Goal: Information Seeking & Learning: Check status

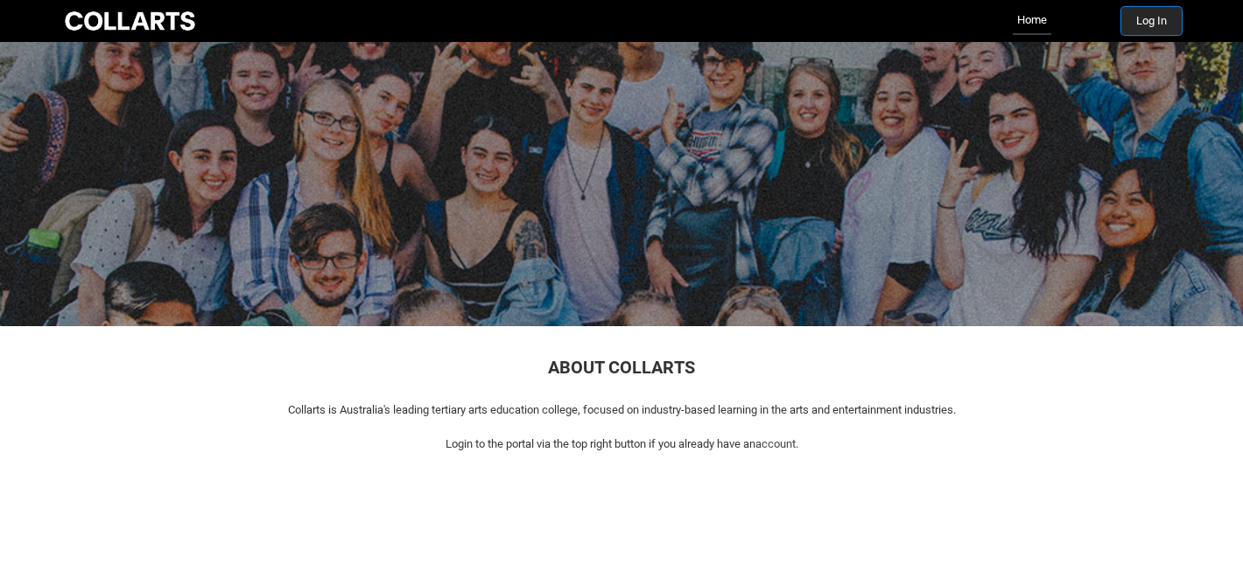
click at [1133, 23] on button "Log In" at bounding box center [1151, 21] width 60 height 28
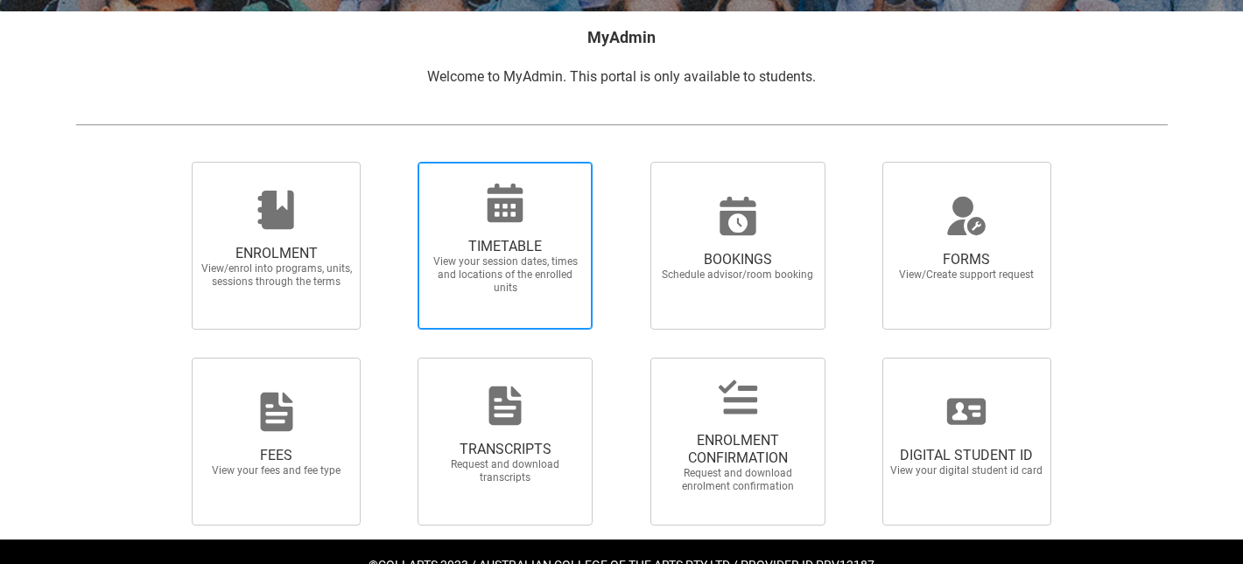
scroll to position [341, 0]
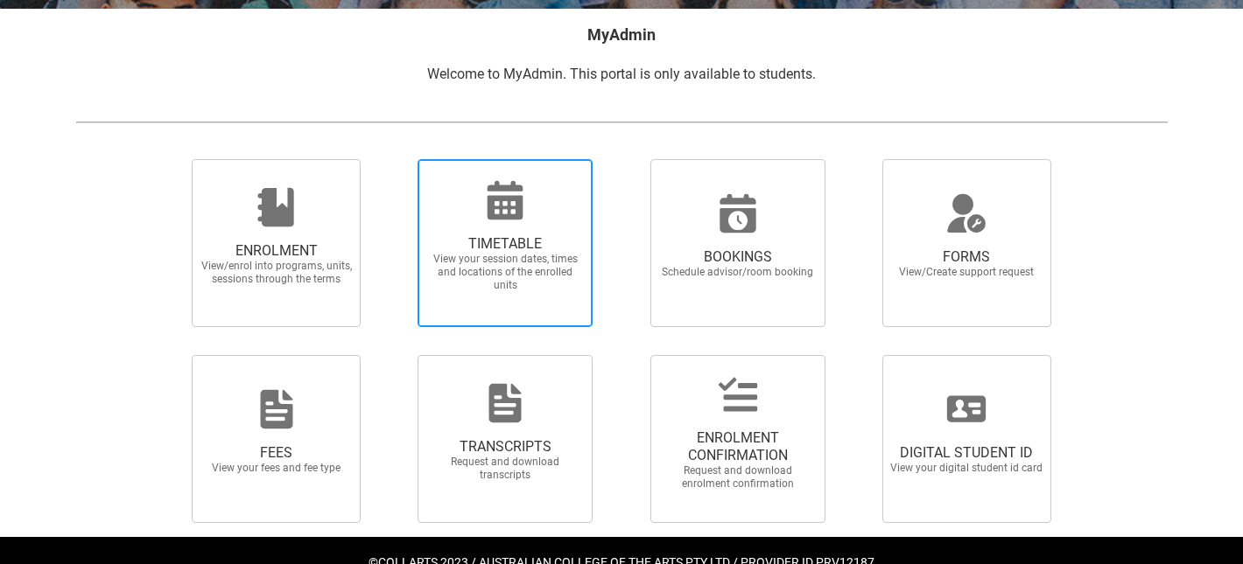
click at [534, 222] on span "TIMETABLE View your session dates, times and locations of the enrolled units" at bounding box center [505, 263] width 168 height 85
click at [396, 159] on input "TIMETABLE View your session dates, times and locations of the enrolled units" at bounding box center [395, 158] width 1 height 1
radio input "true"
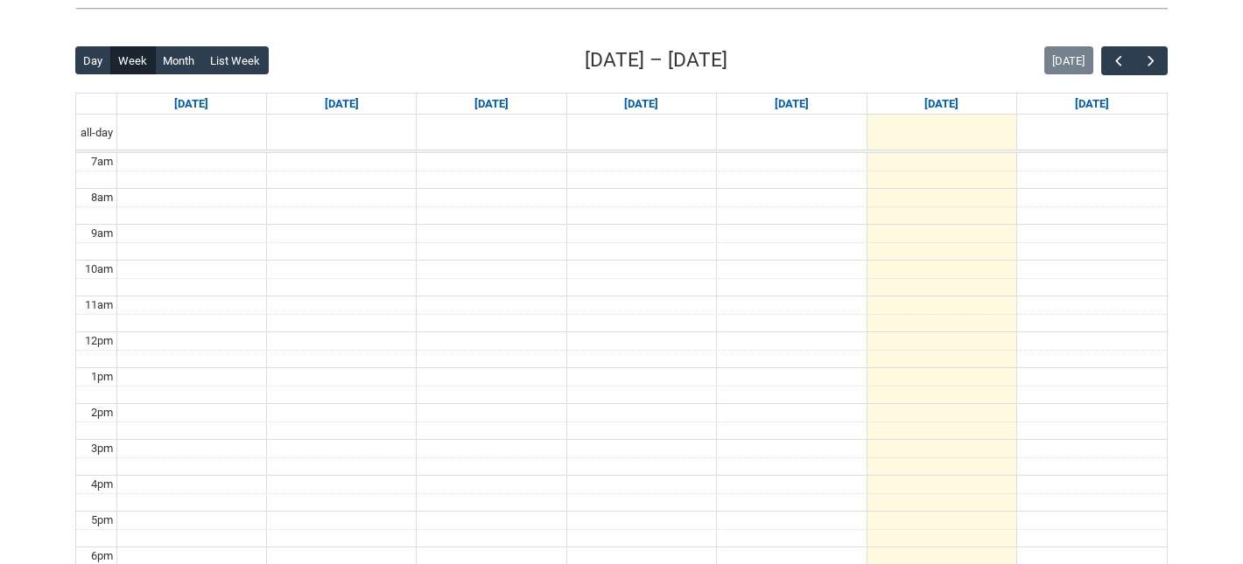
scroll to position [469, 0]
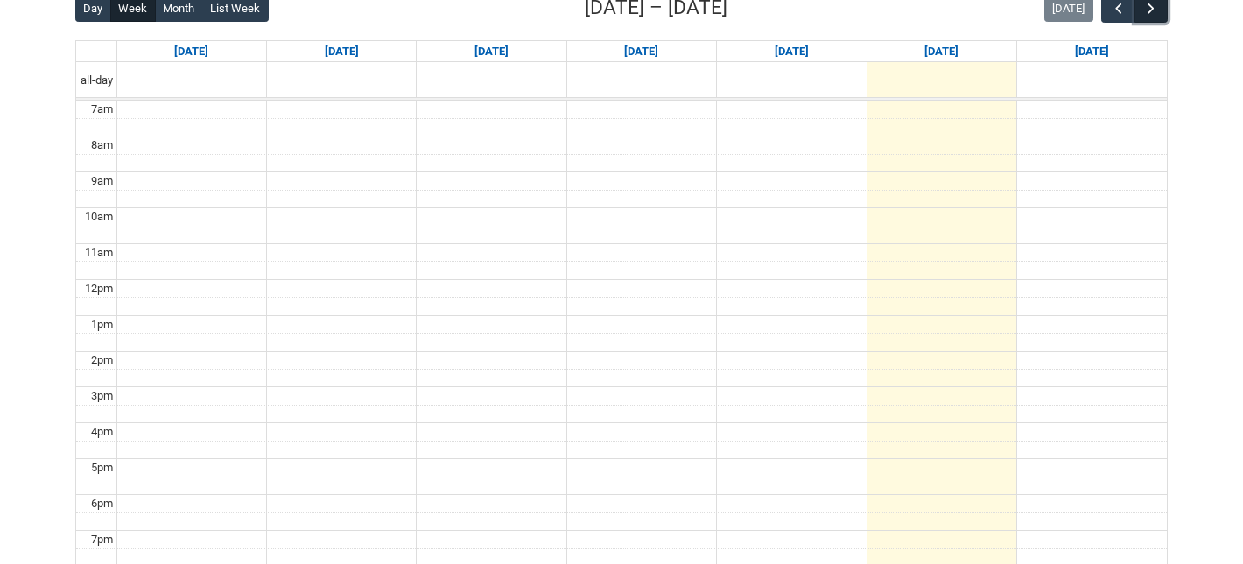
click at [1136, 12] on button "button" at bounding box center [1150, 8] width 33 height 29
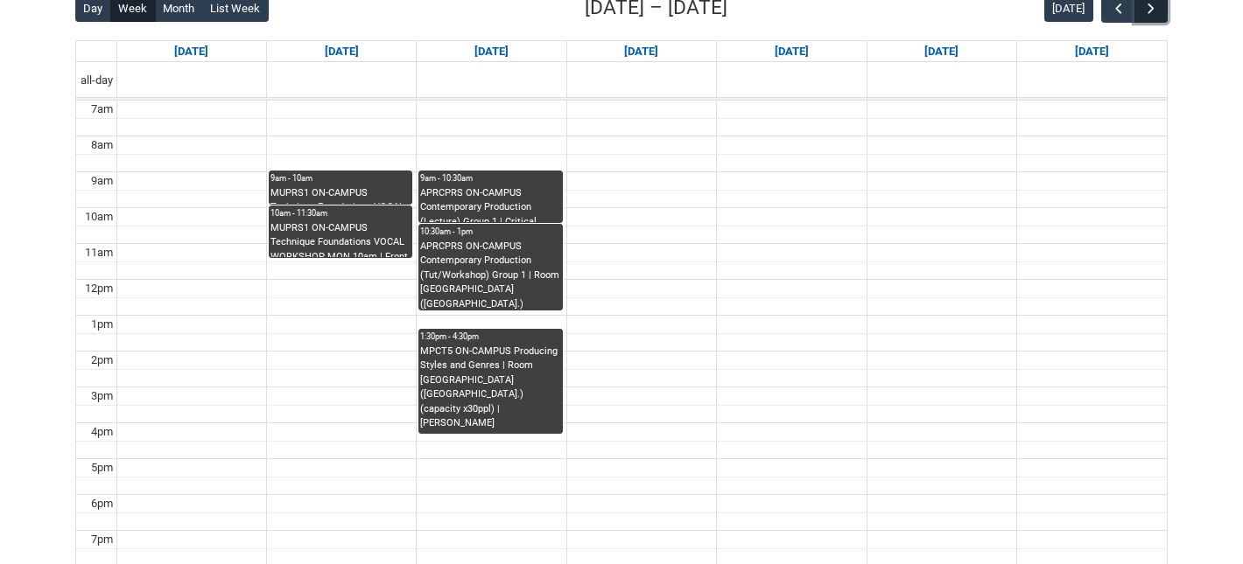
click at [1145, 12] on span "button" at bounding box center [1151, 9] width 18 height 18
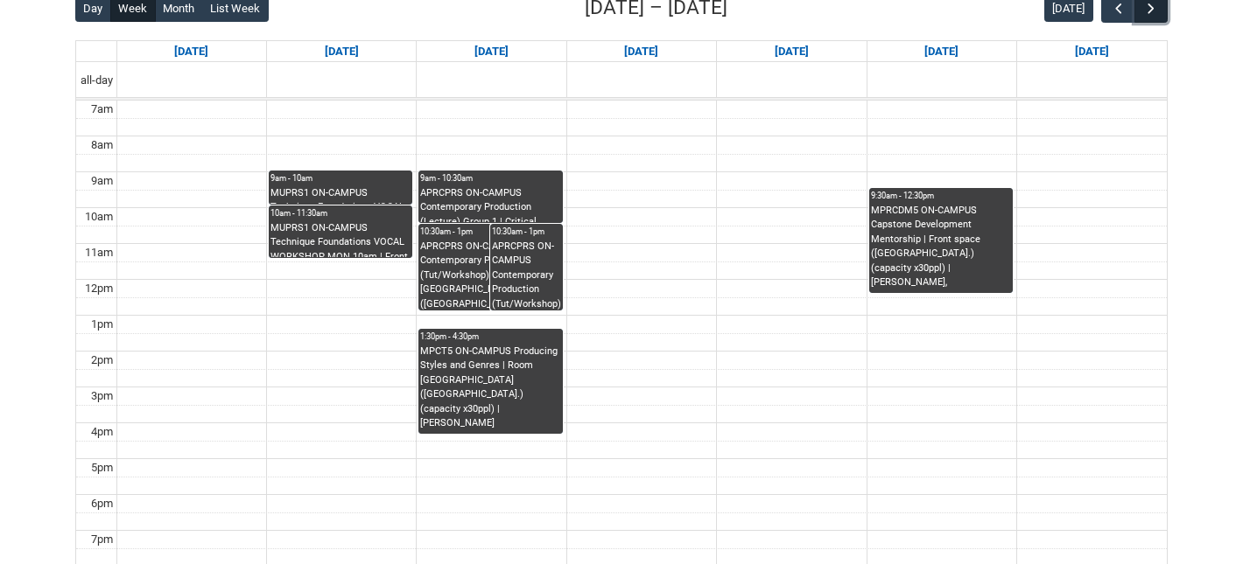
click at [1145, 12] on span "button" at bounding box center [1151, 9] width 18 height 18
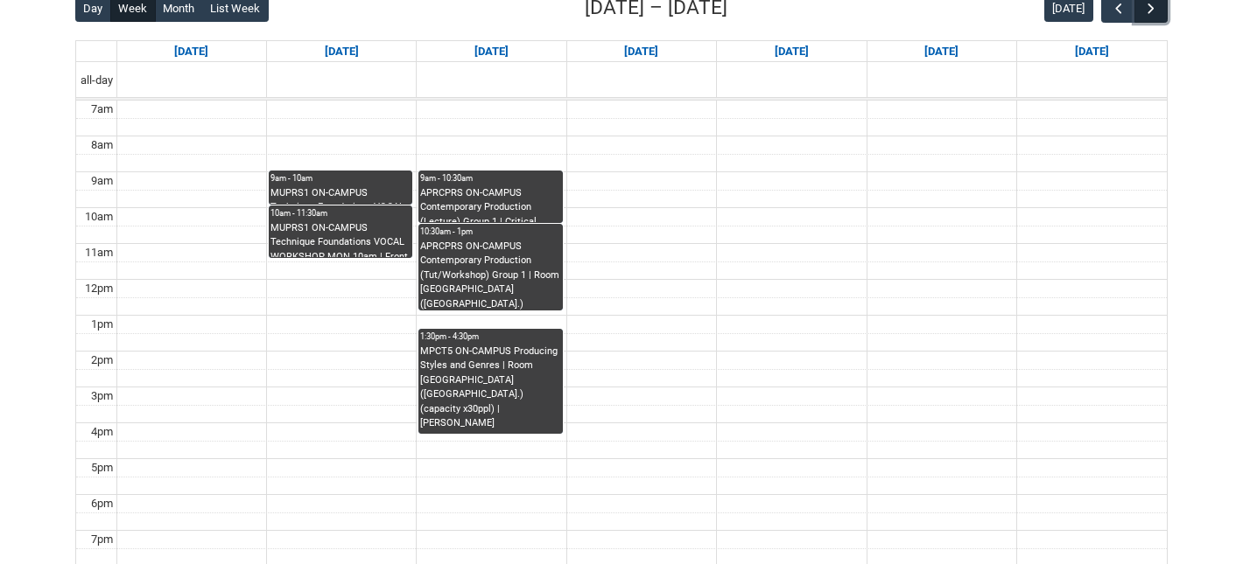
click at [1145, 12] on span "button" at bounding box center [1151, 9] width 18 height 18
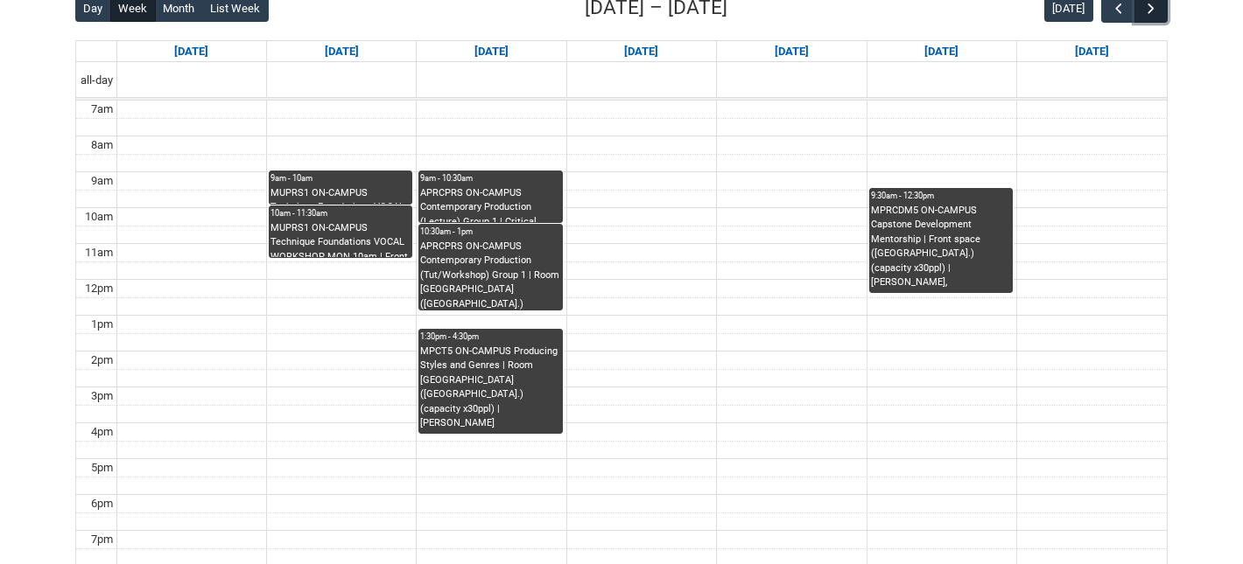
click at [1145, 12] on span "button" at bounding box center [1151, 9] width 18 height 18
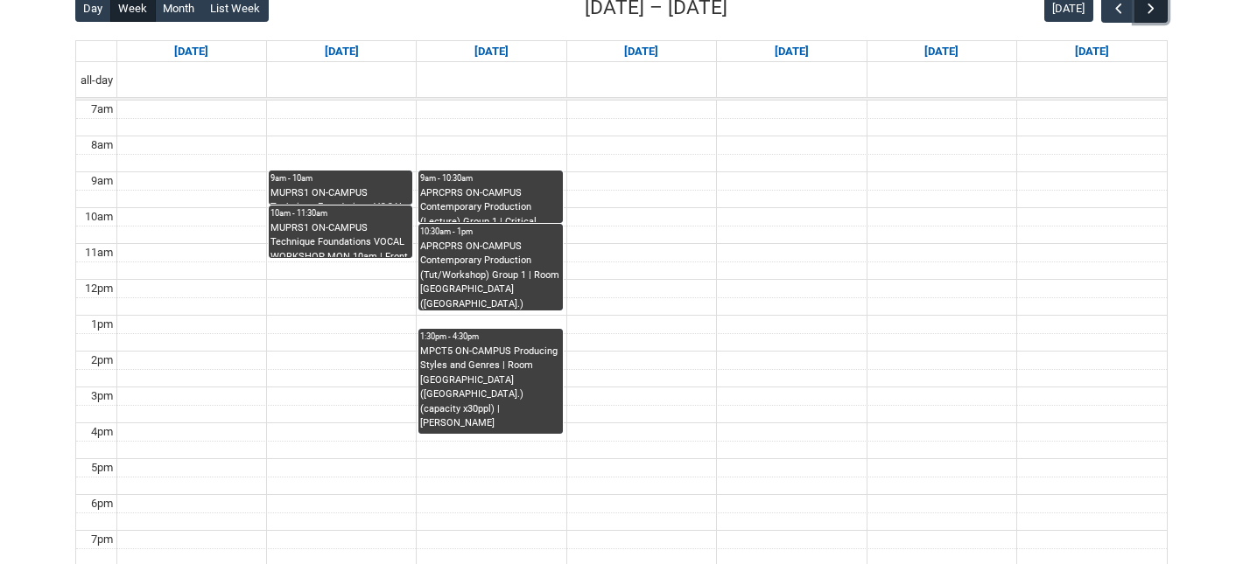
click at [1145, 12] on span "button" at bounding box center [1151, 9] width 18 height 18
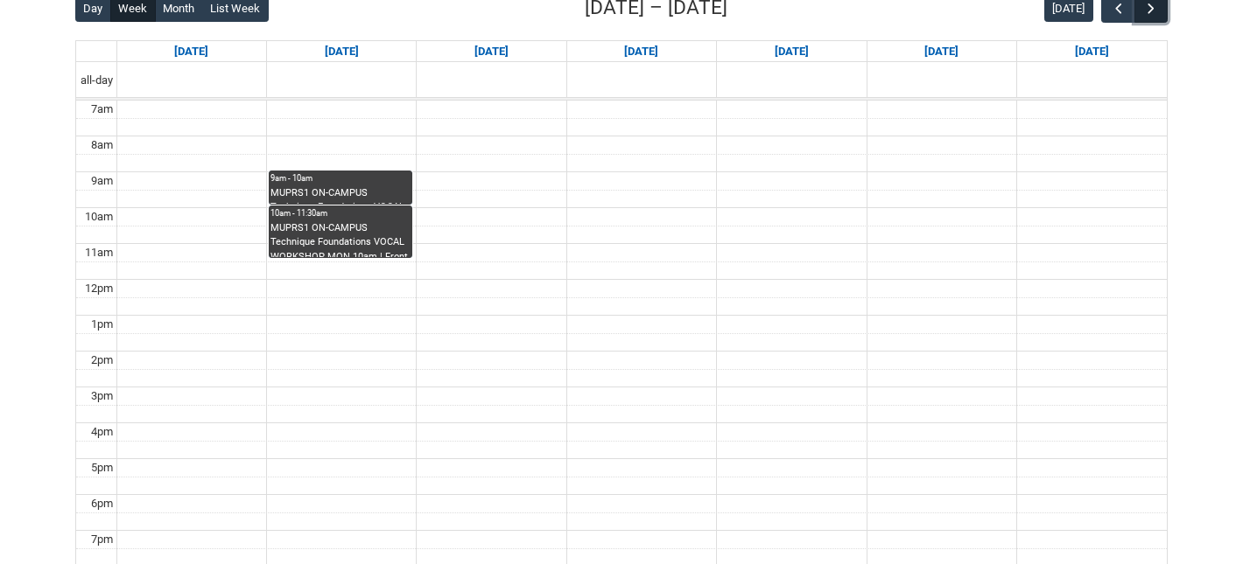
click at [1145, 12] on span "button" at bounding box center [1151, 9] width 18 height 18
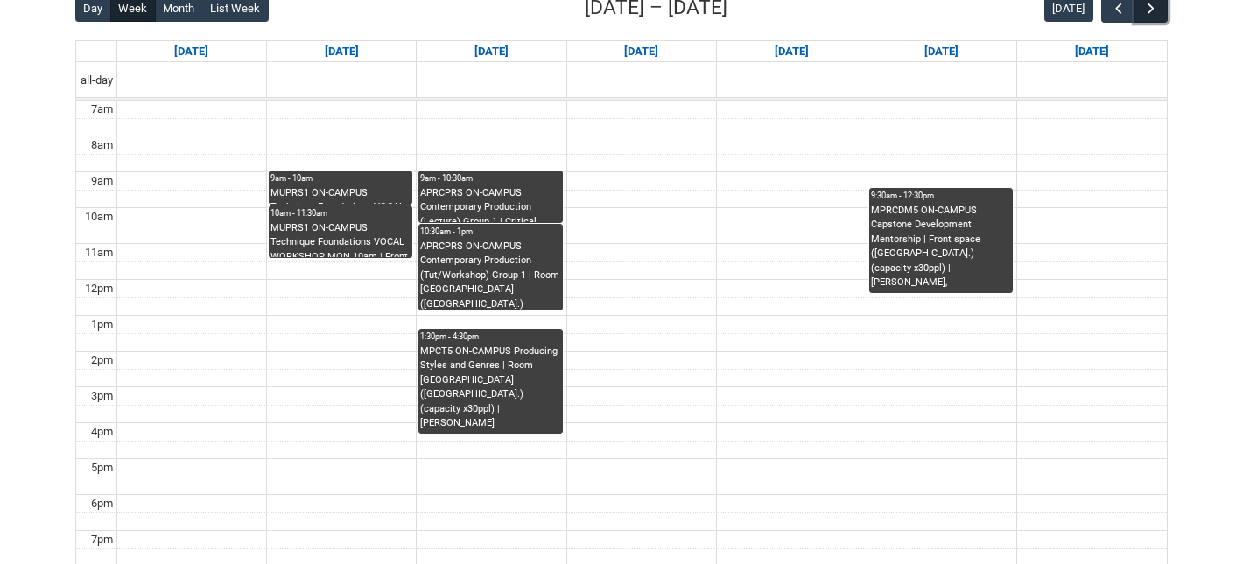
click at [1145, 12] on span "button" at bounding box center [1151, 9] width 18 height 18
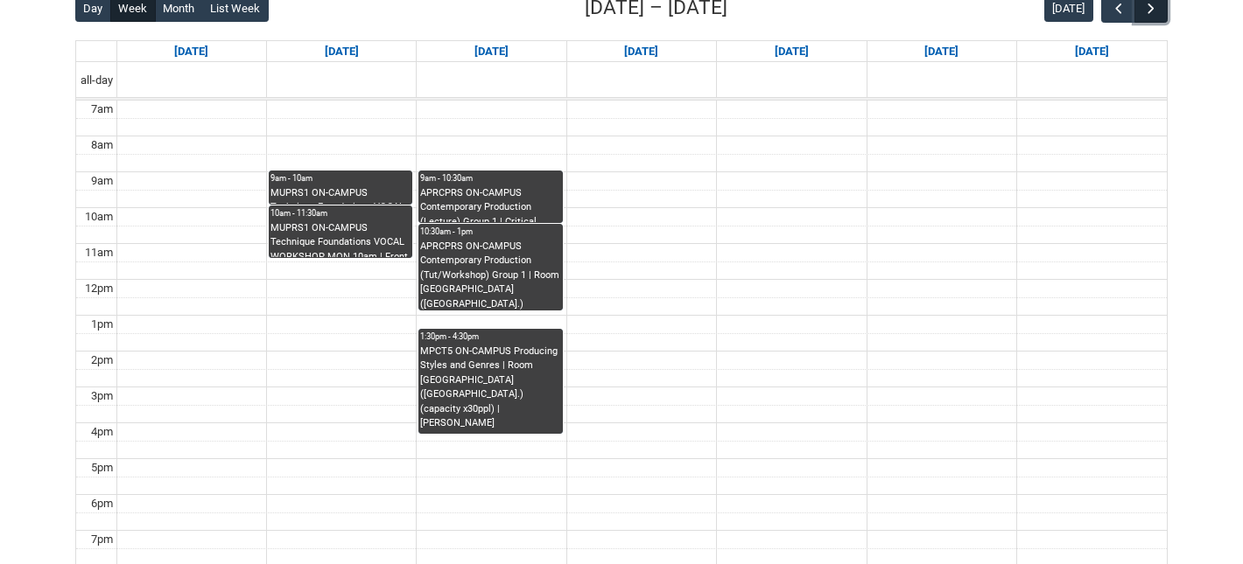
click at [1145, 12] on span "button" at bounding box center [1151, 9] width 18 height 18
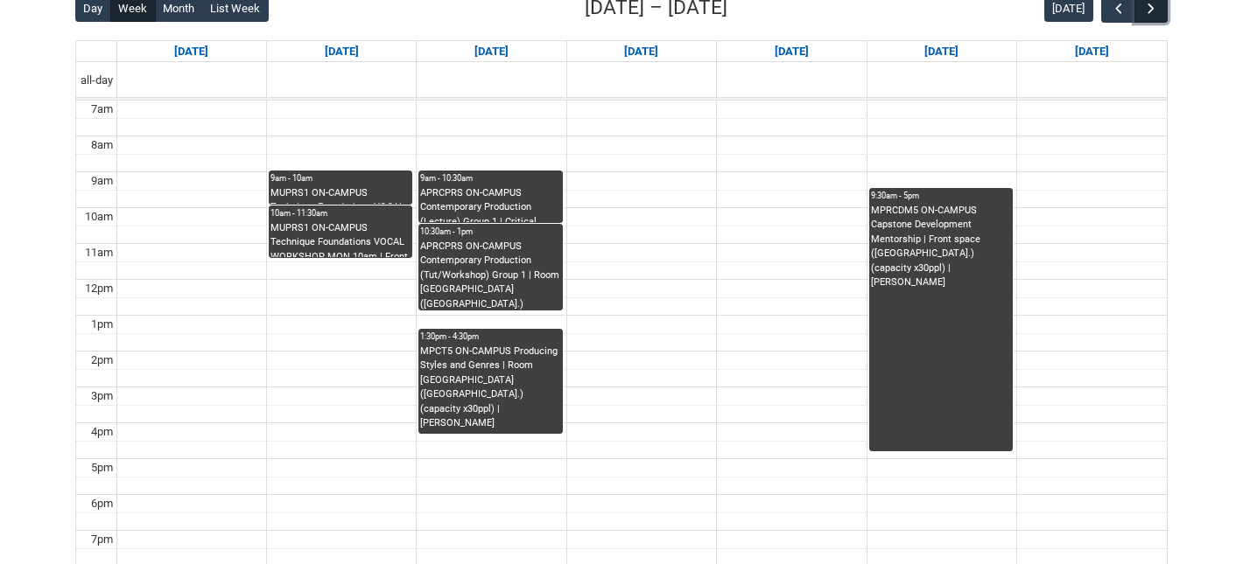
click at [1145, 12] on span "button" at bounding box center [1151, 9] width 18 height 18
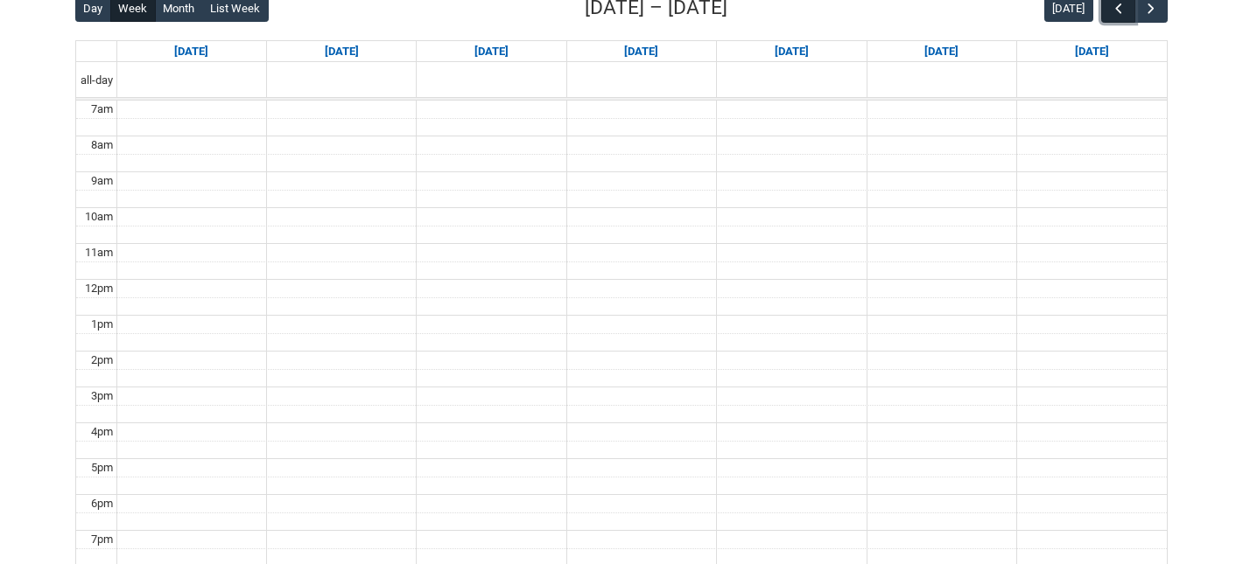
click at [1118, 11] on span "button" at bounding box center [1119, 9] width 18 height 18
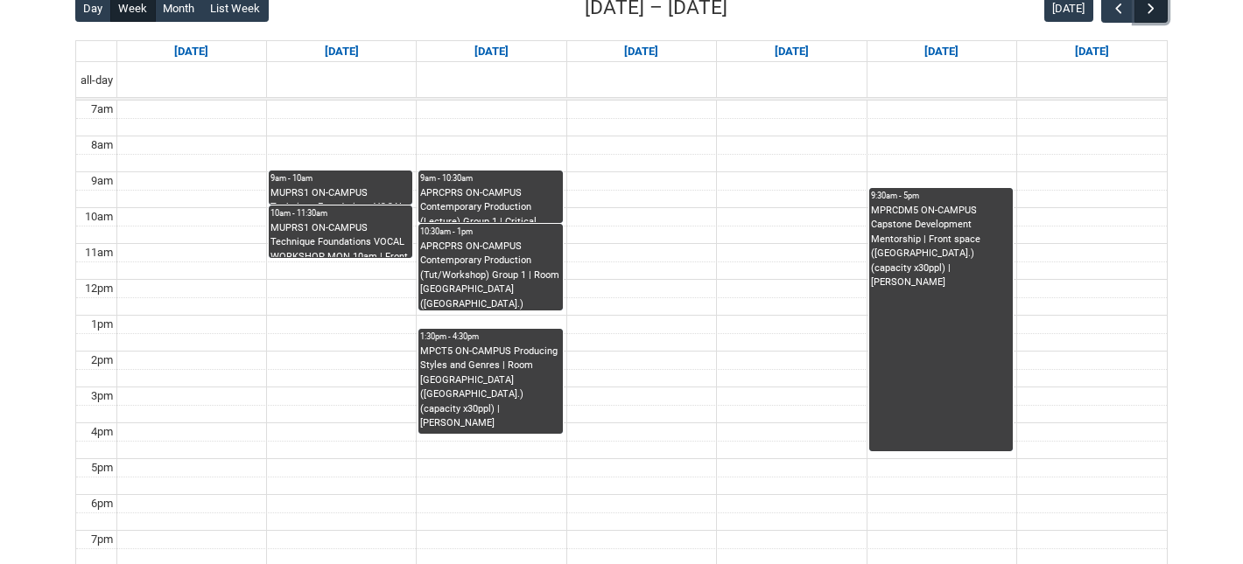
click at [1158, 11] on span "button" at bounding box center [1151, 9] width 18 height 18
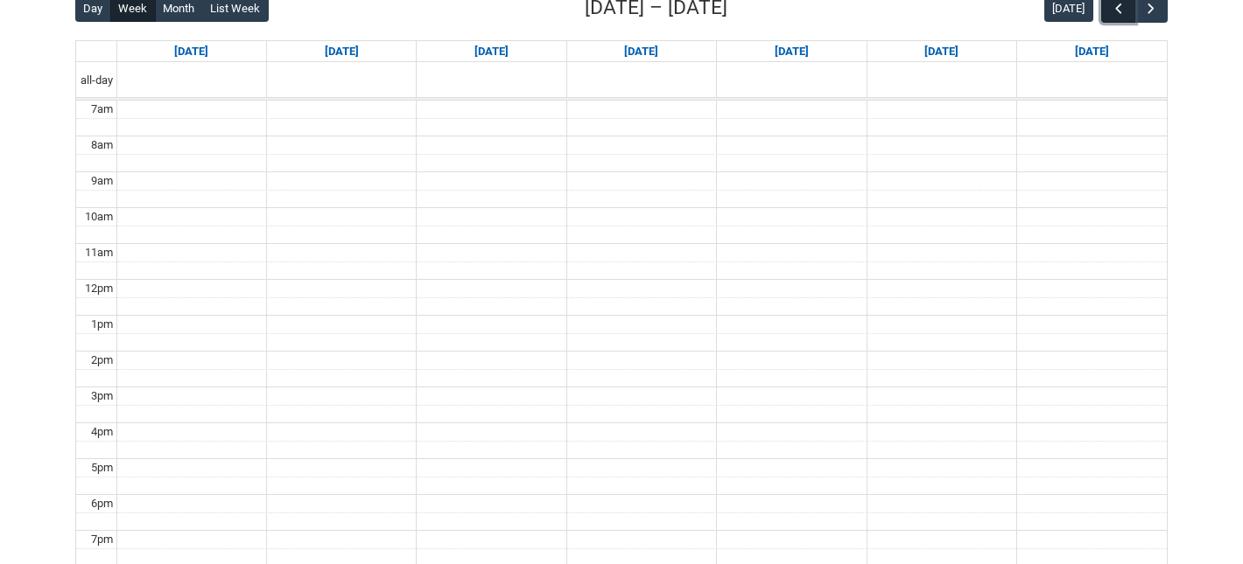
click at [1126, 9] on span "button" at bounding box center [1119, 9] width 18 height 18
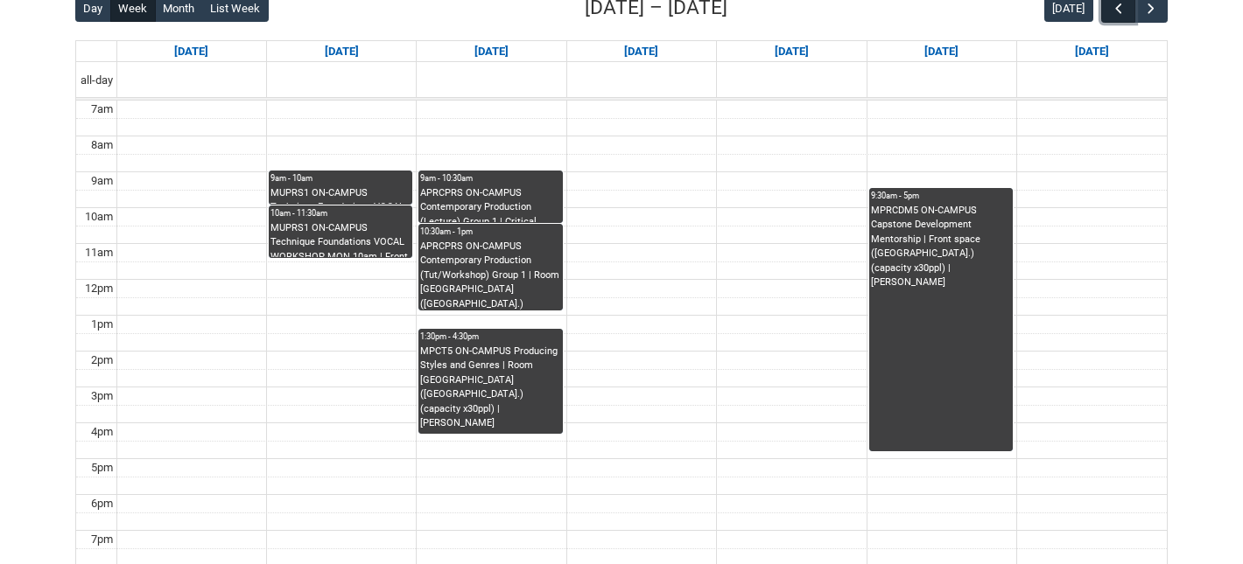
click at [1126, 9] on span "button" at bounding box center [1119, 9] width 18 height 18
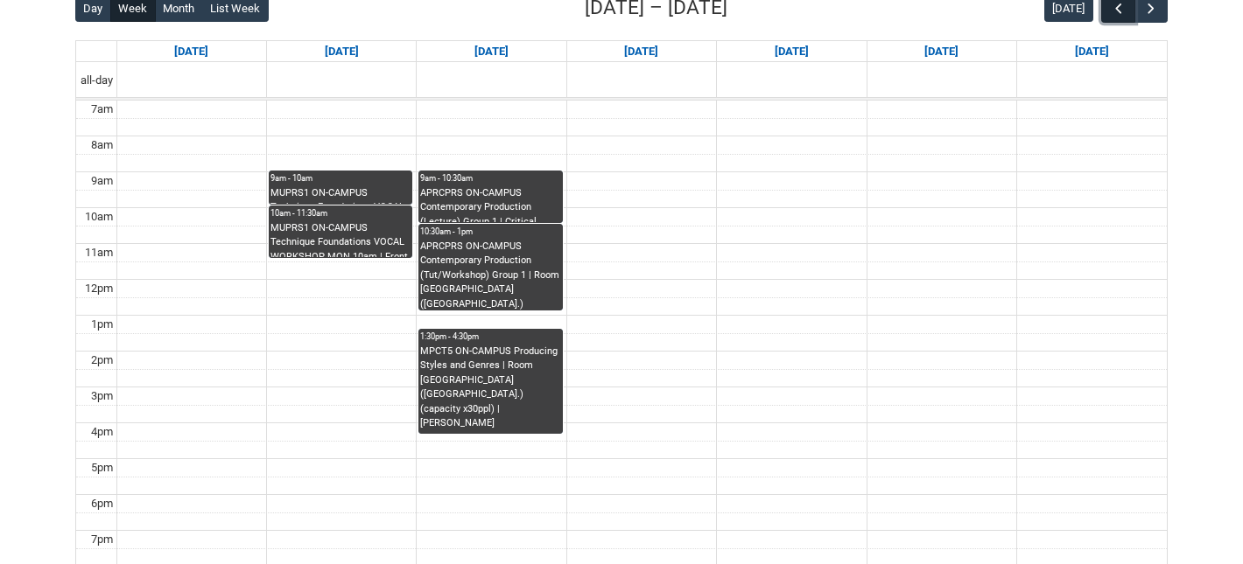
click at [1126, 9] on span "button" at bounding box center [1119, 9] width 18 height 18
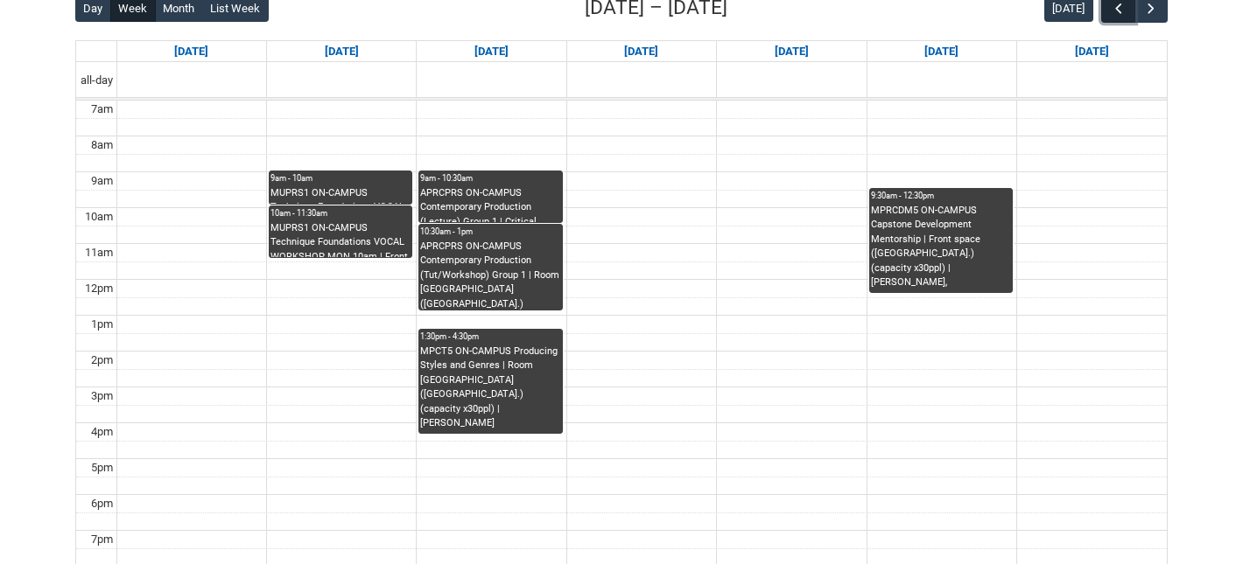
click at [1126, 9] on span "button" at bounding box center [1119, 9] width 18 height 18
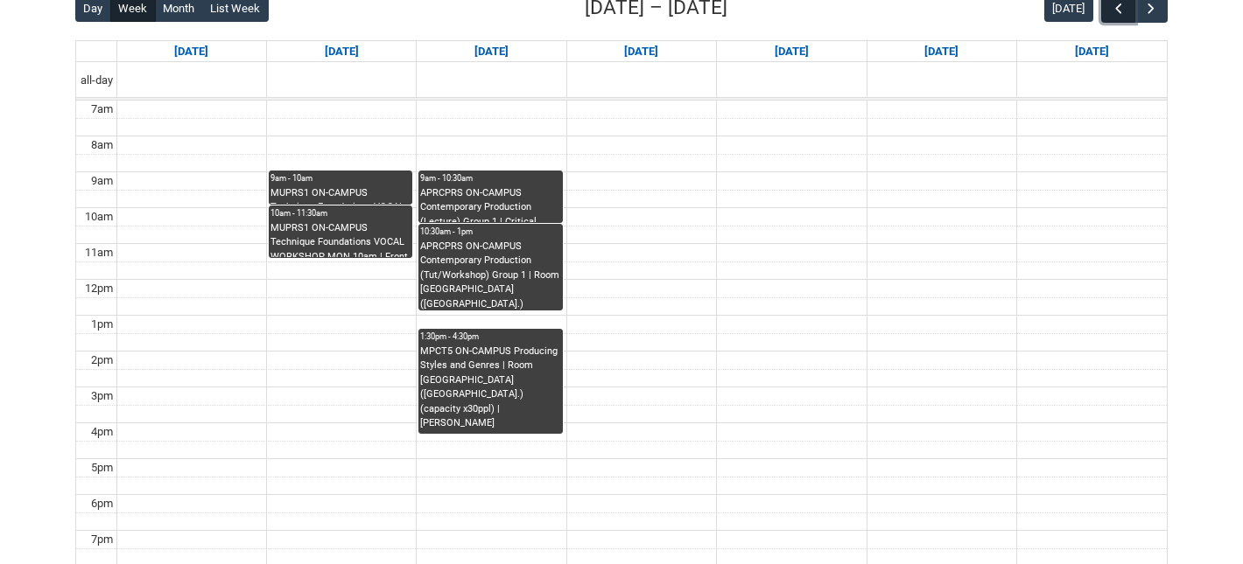
click at [1126, 9] on span "button" at bounding box center [1119, 9] width 18 height 18
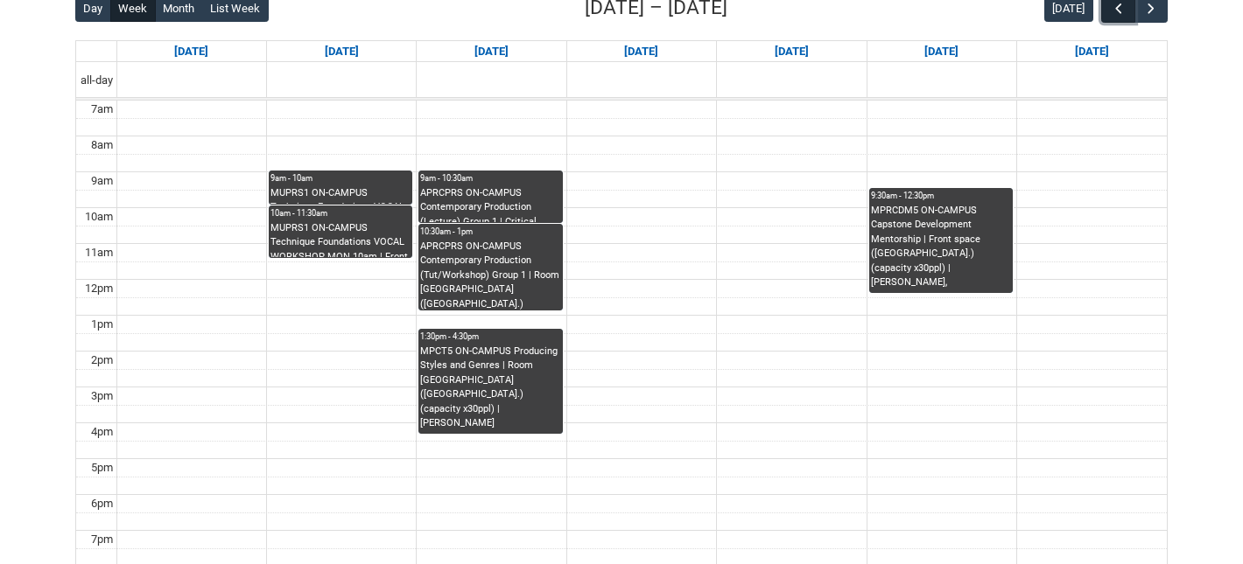
click at [1126, 9] on span "button" at bounding box center [1119, 9] width 18 height 18
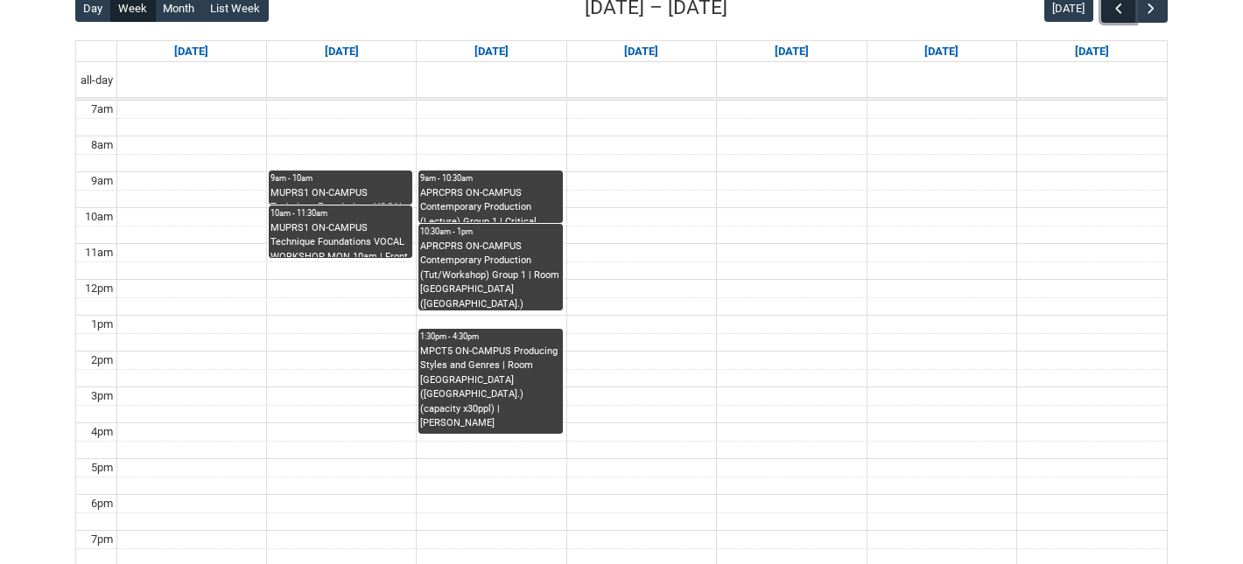
click at [1126, 9] on span "button" at bounding box center [1119, 9] width 18 height 18
click at [1145, 9] on span "button" at bounding box center [1151, 9] width 18 height 18
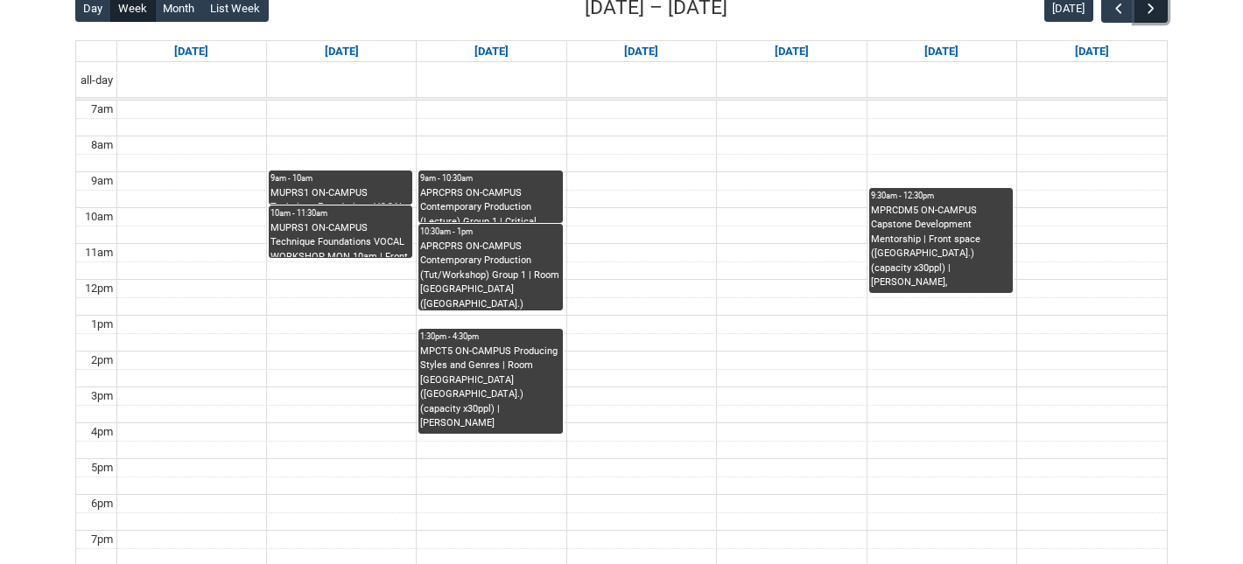
click at [1145, 9] on span "button" at bounding box center [1151, 9] width 18 height 18
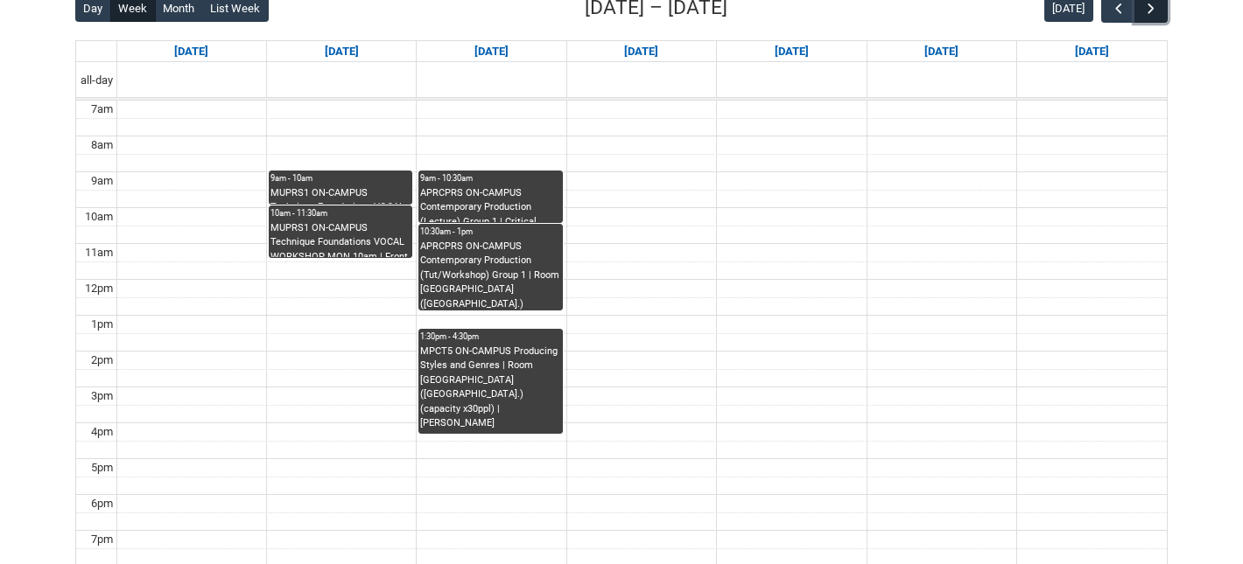
click at [1145, 9] on span "button" at bounding box center [1151, 9] width 18 height 18
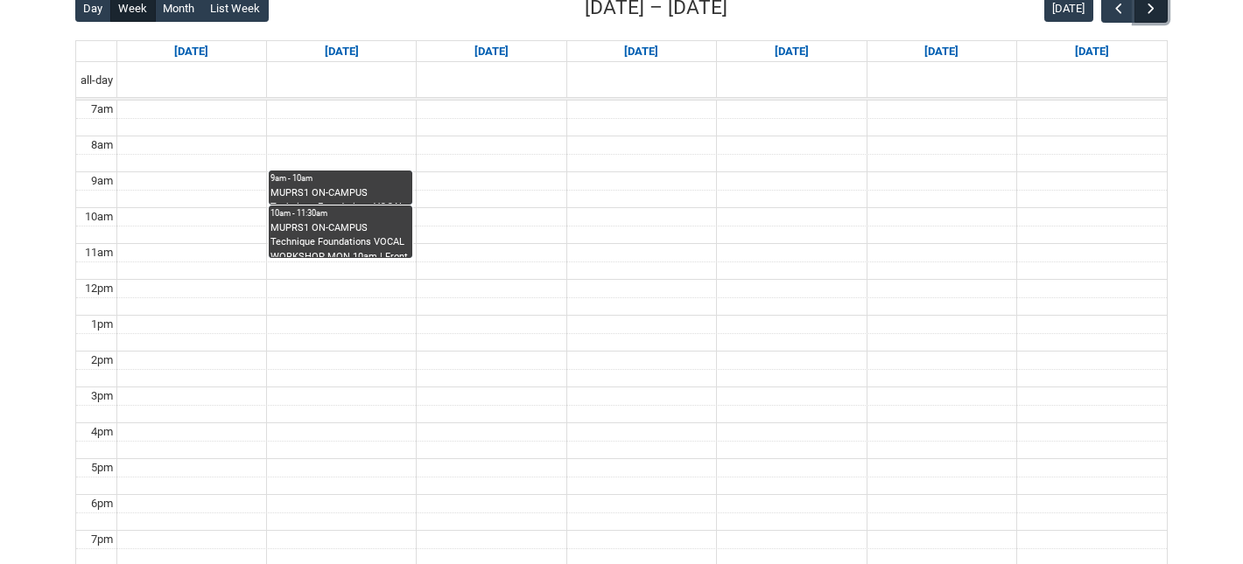
click at [1145, 9] on span "button" at bounding box center [1151, 9] width 18 height 18
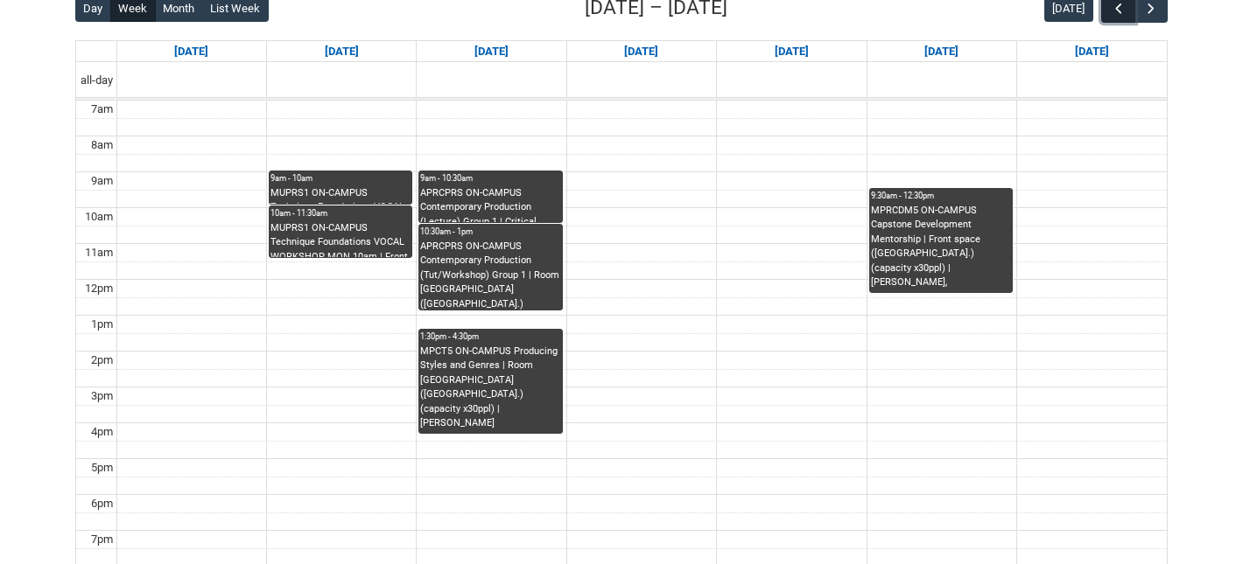
click at [1129, 9] on button "button" at bounding box center [1117, 8] width 33 height 29
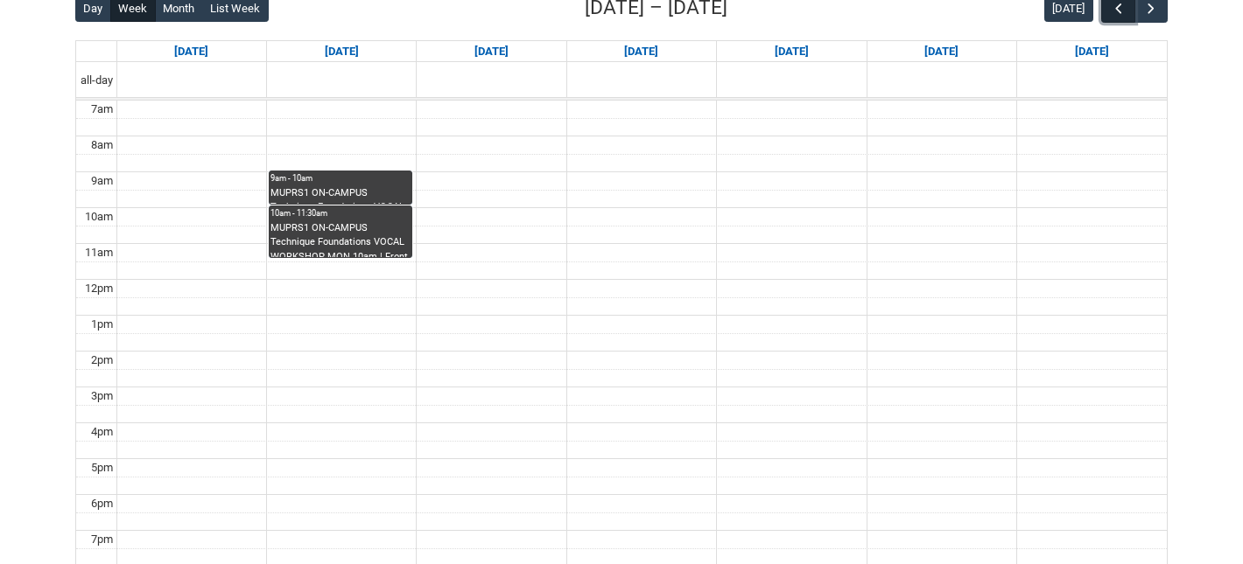
click at [1128, 9] on button "button" at bounding box center [1117, 8] width 33 height 29
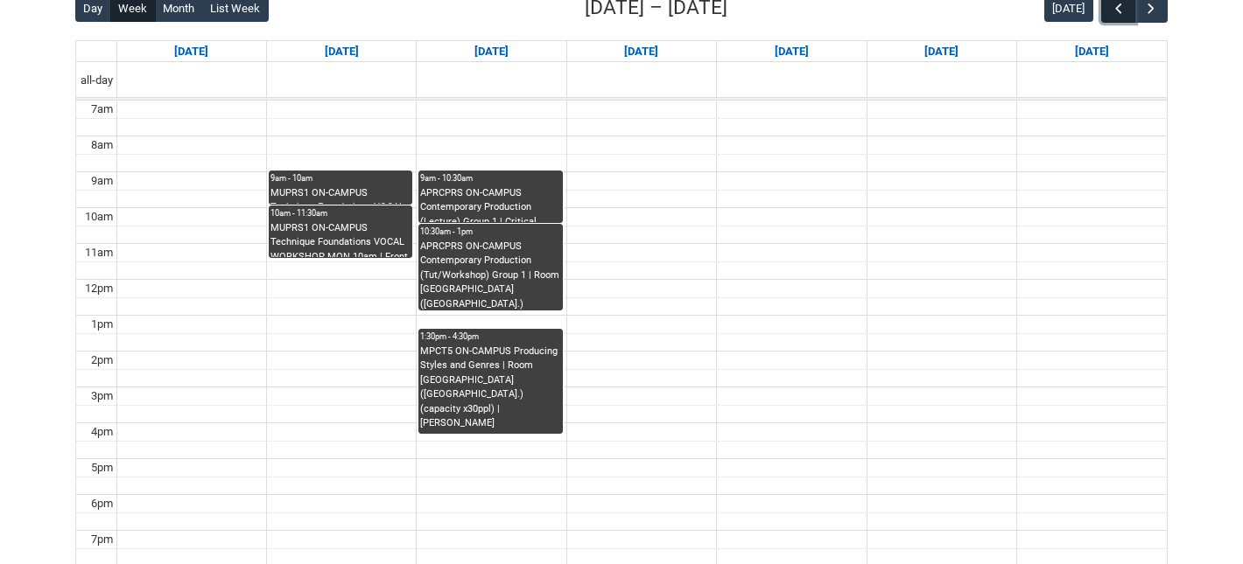
click at [1128, 9] on button "button" at bounding box center [1117, 8] width 33 height 29
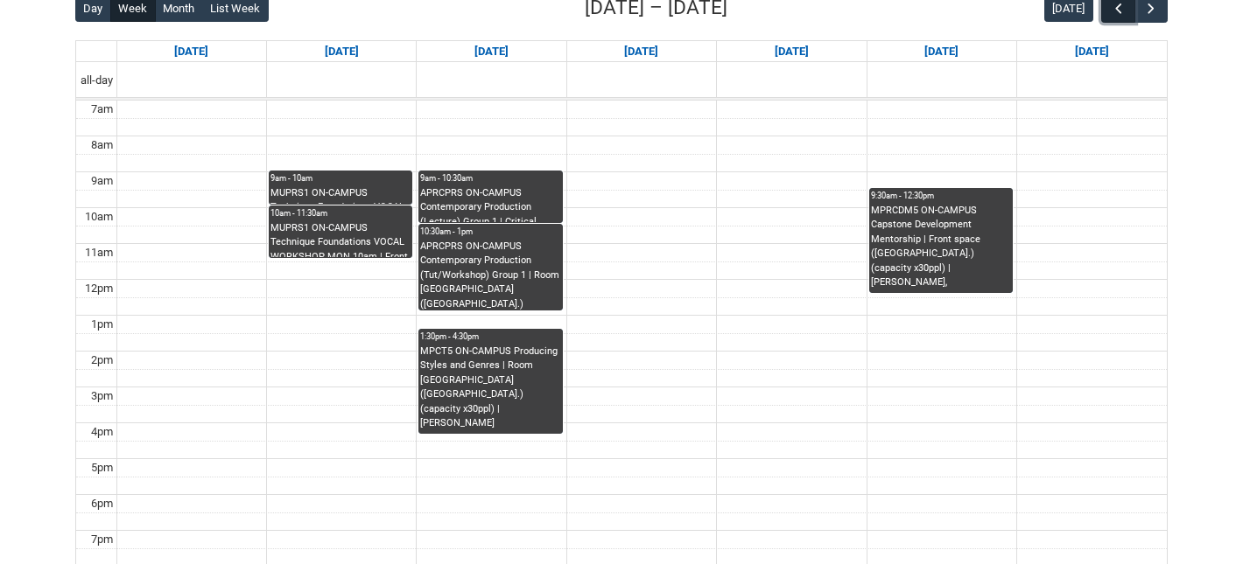
click at [1128, 9] on button "button" at bounding box center [1117, 8] width 33 height 29
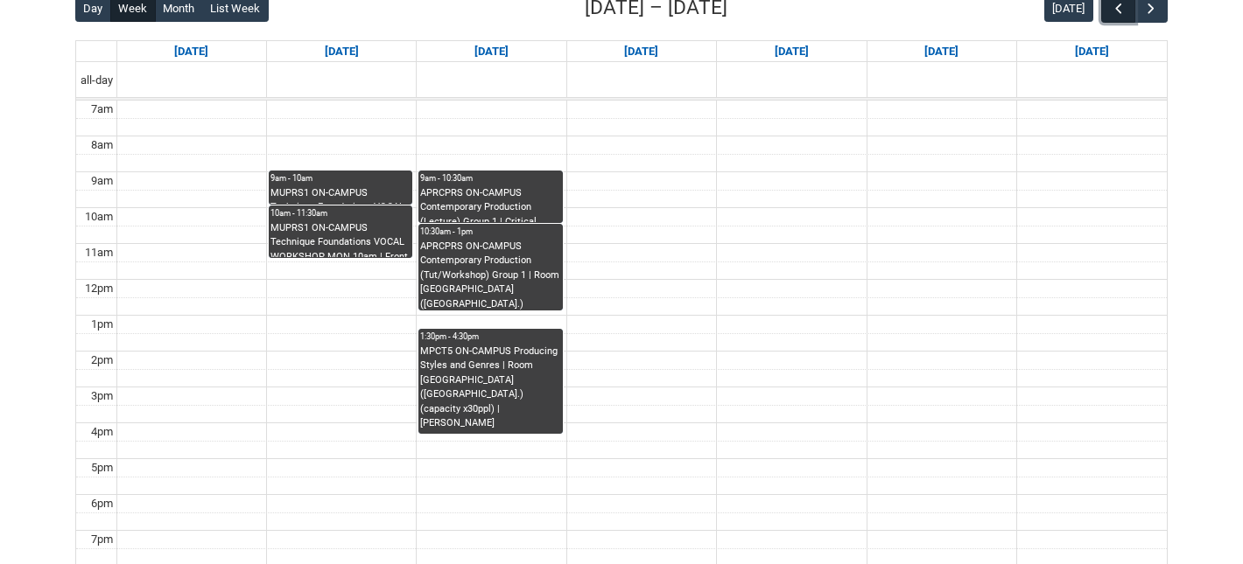
click at [1128, 9] on button "button" at bounding box center [1117, 8] width 33 height 29
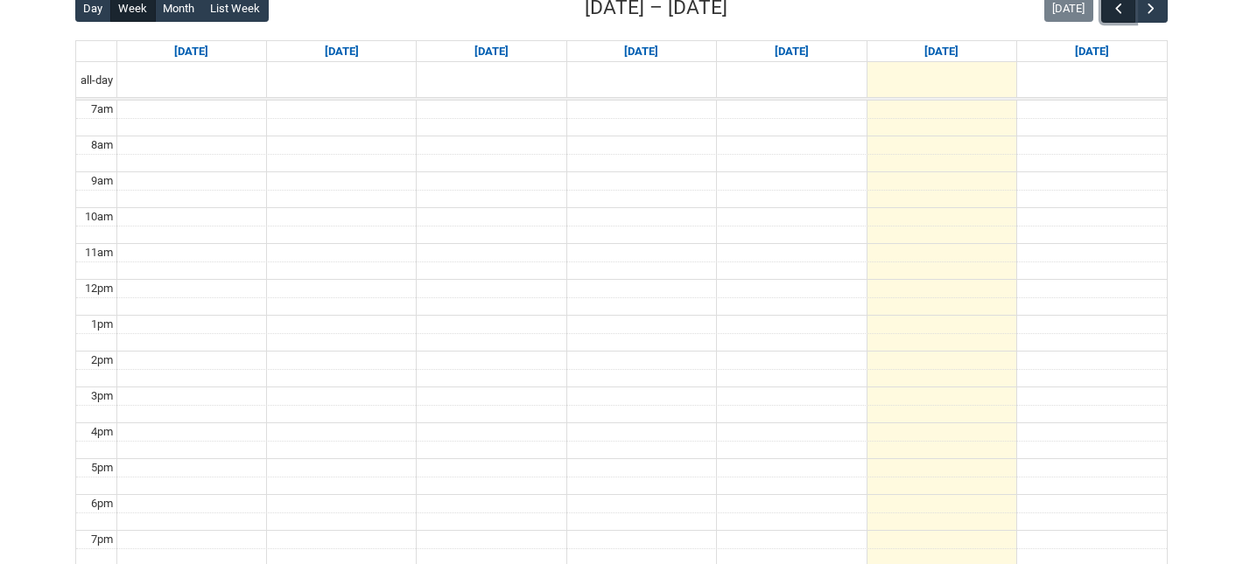
click at [1128, 9] on button "button" at bounding box center [1117, 8] width 33 height 29
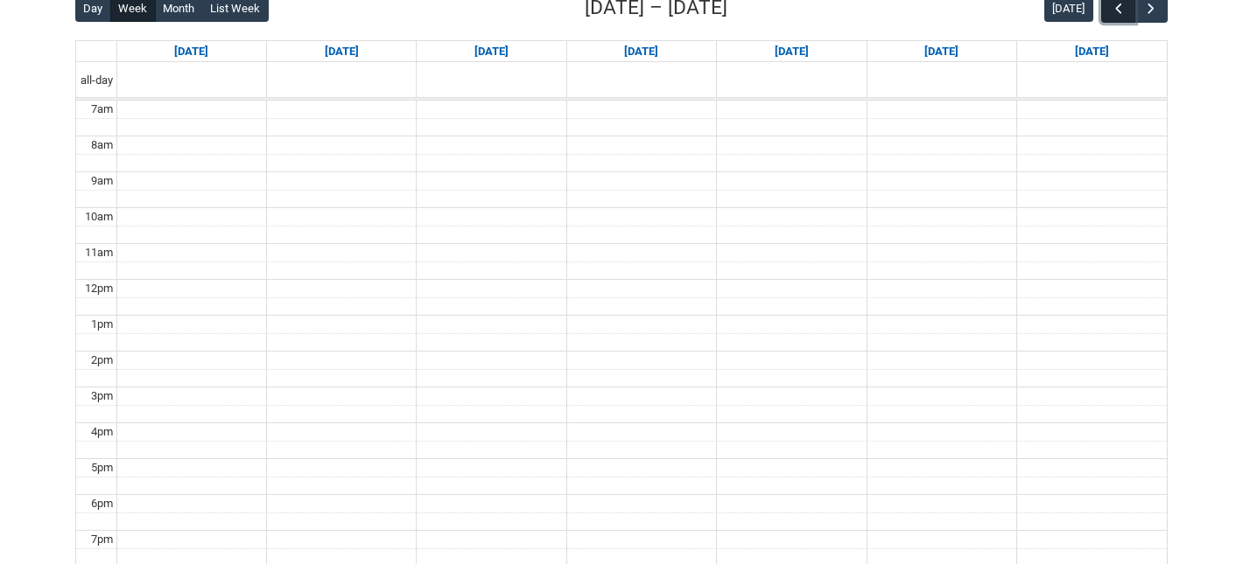
click at [1128, 9] on button "button" at bounding box center [1117, 8] width 33 height 29
click at [1159, 11] on span "button" at bounding box center [1151, 9] width 18 height 18
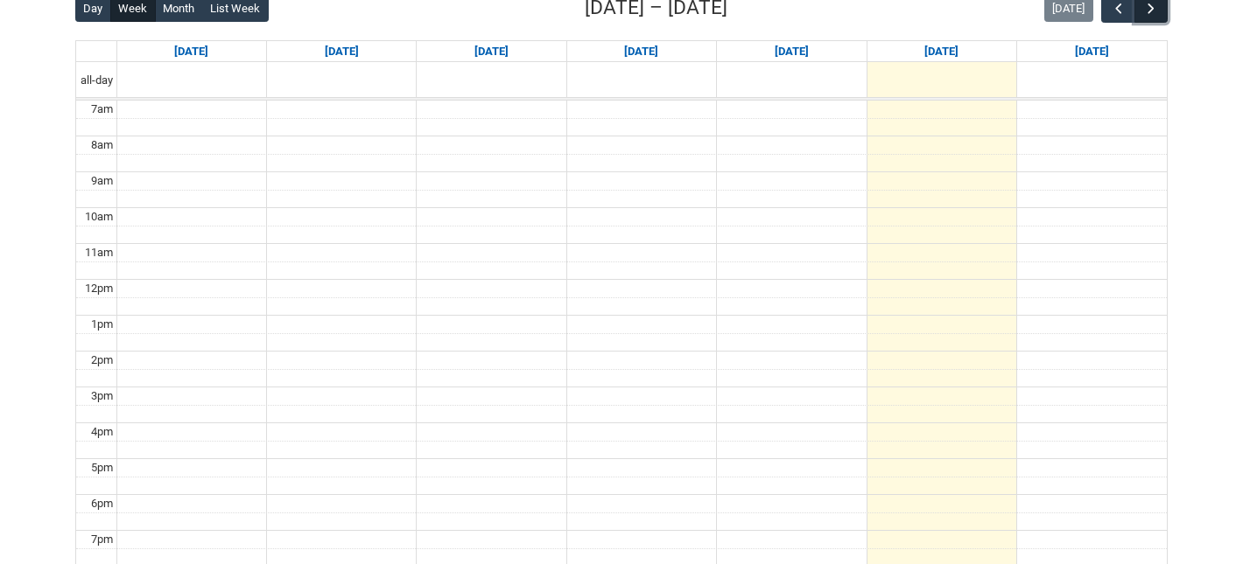
click at [1159, 11] on span "button" at bounding box center [1151, 9] width 18 height 18
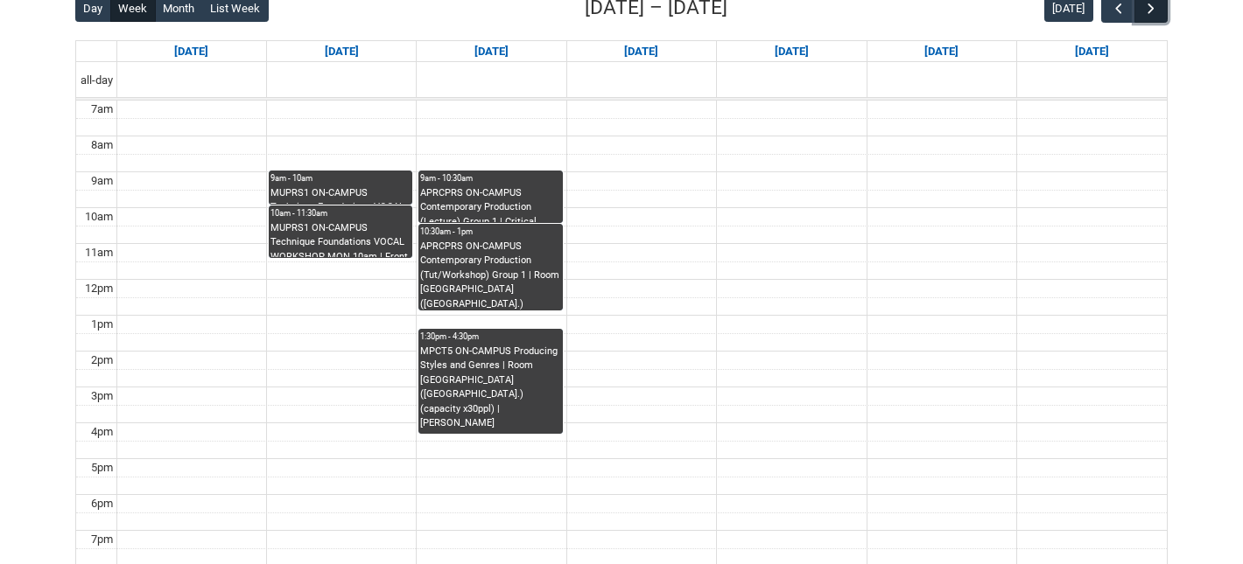
click at [1159, 11] on span "button" at bounding box center [1151, 9] width 18 height 18
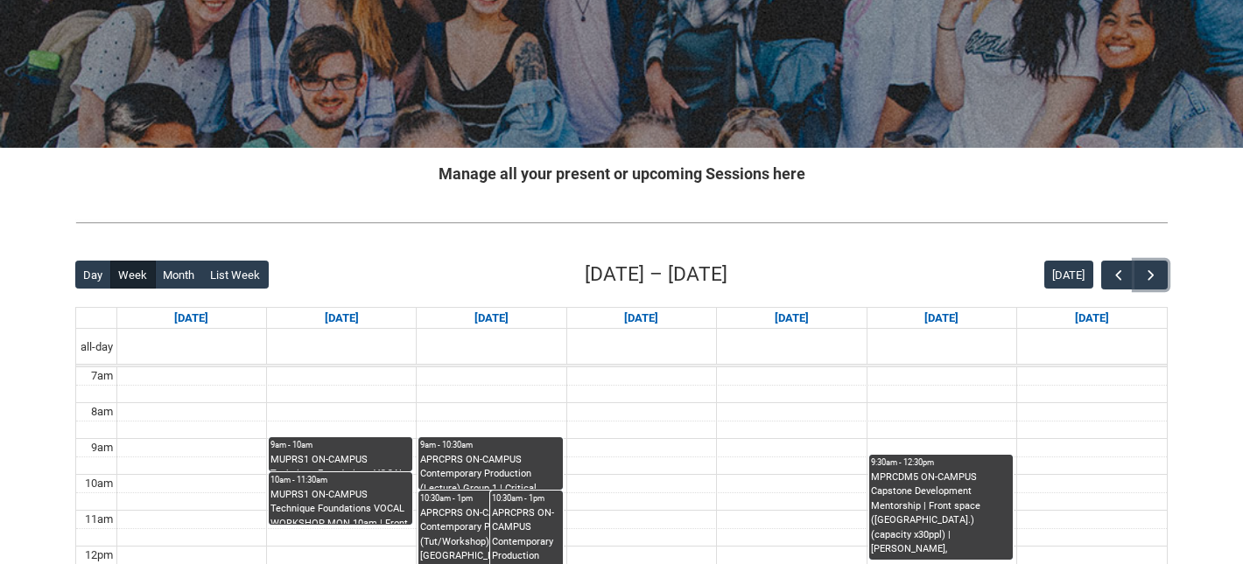
scroll to position [150, 0]
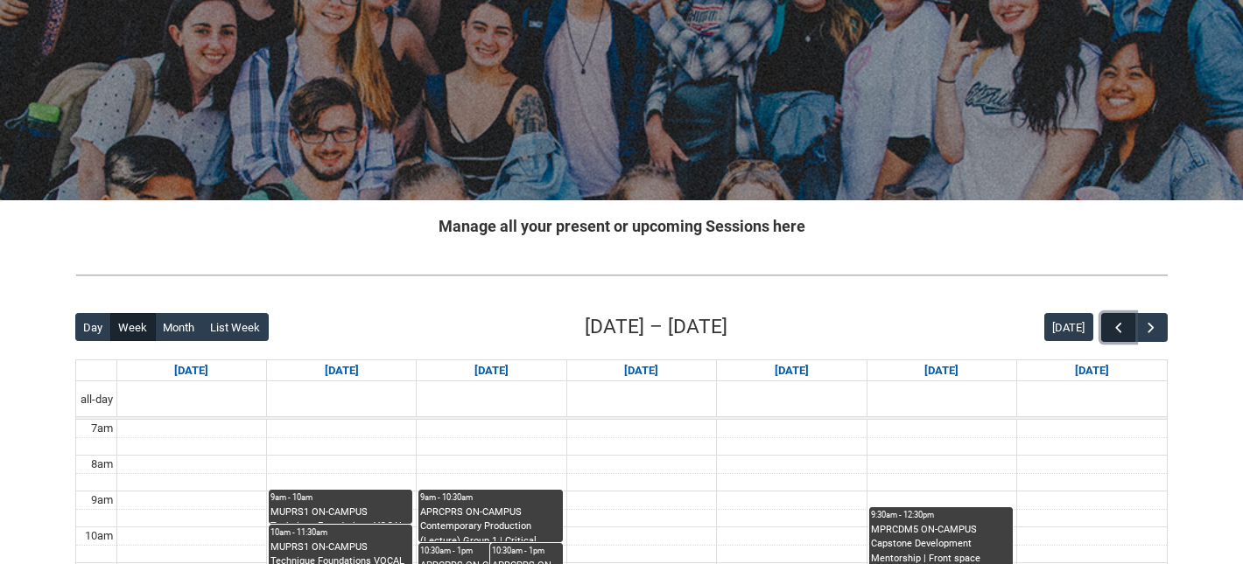
click at [1116, 327] on span "button" at bounding box center [1119, 328] width 18 height 18
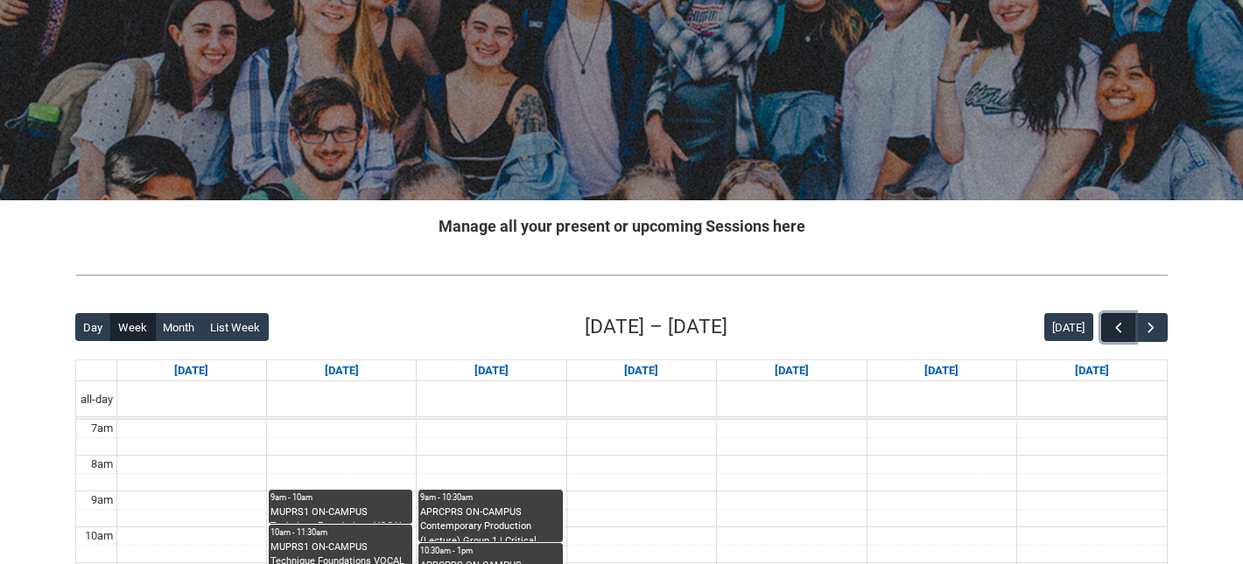
click at [1116, 326] on span "button" at bounding box center [1119, 328] width 18 height 18
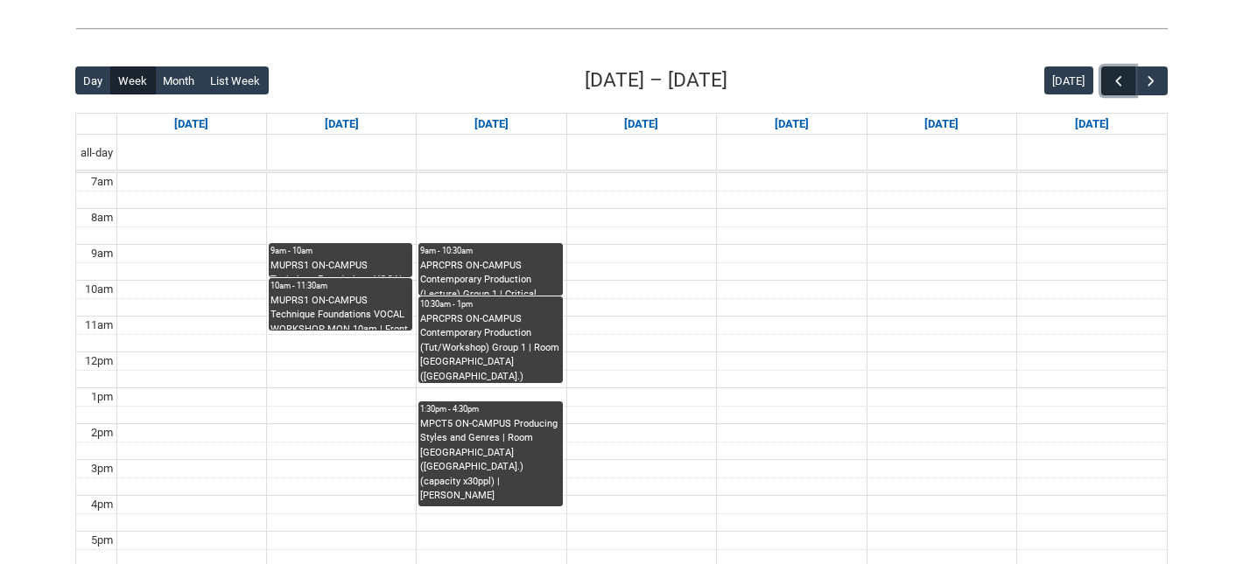
scroll to position [421, 0]
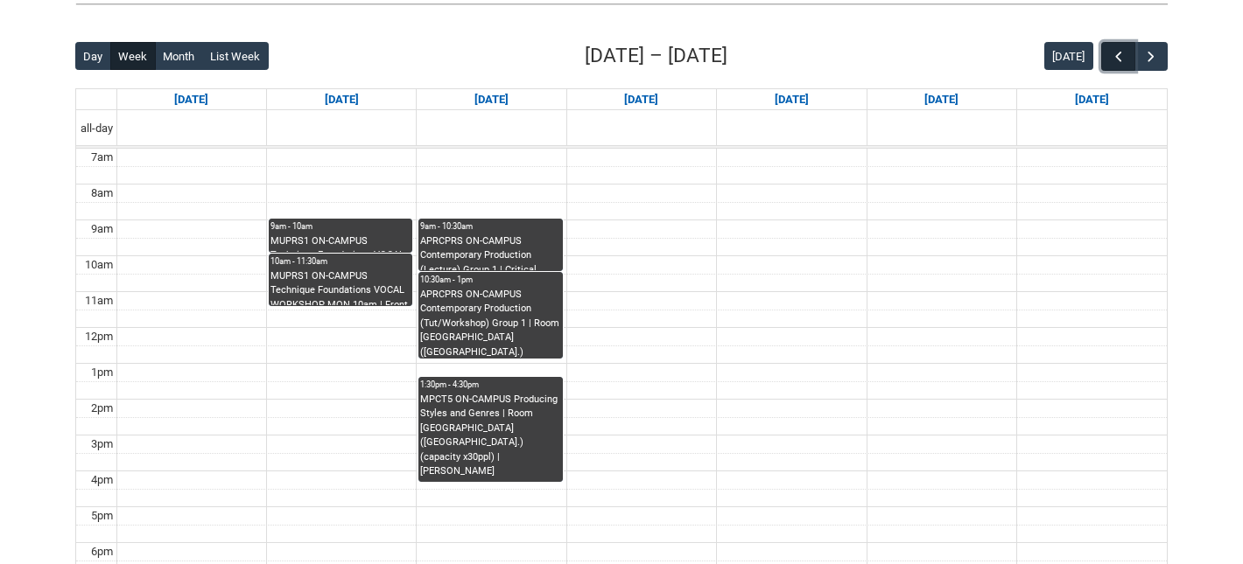
click at [1117, 51] on span "button" at bounding box center [1119, 57] width 18 height 18
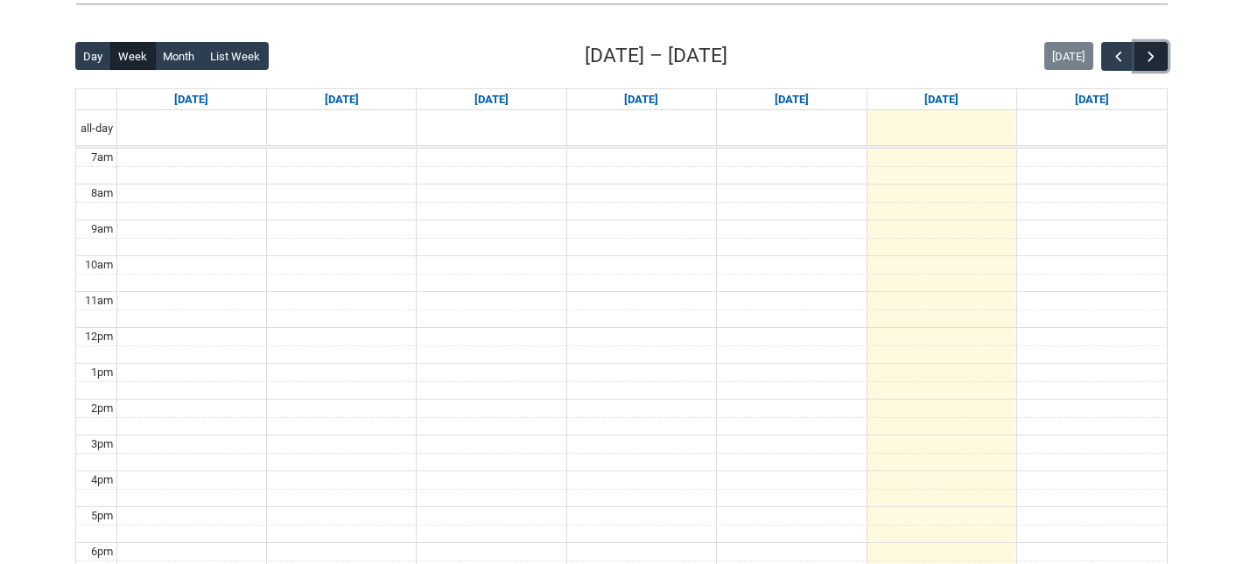
click at [1151, 53] on span "button" at bounding box center [1151, 57] width 18 height 18
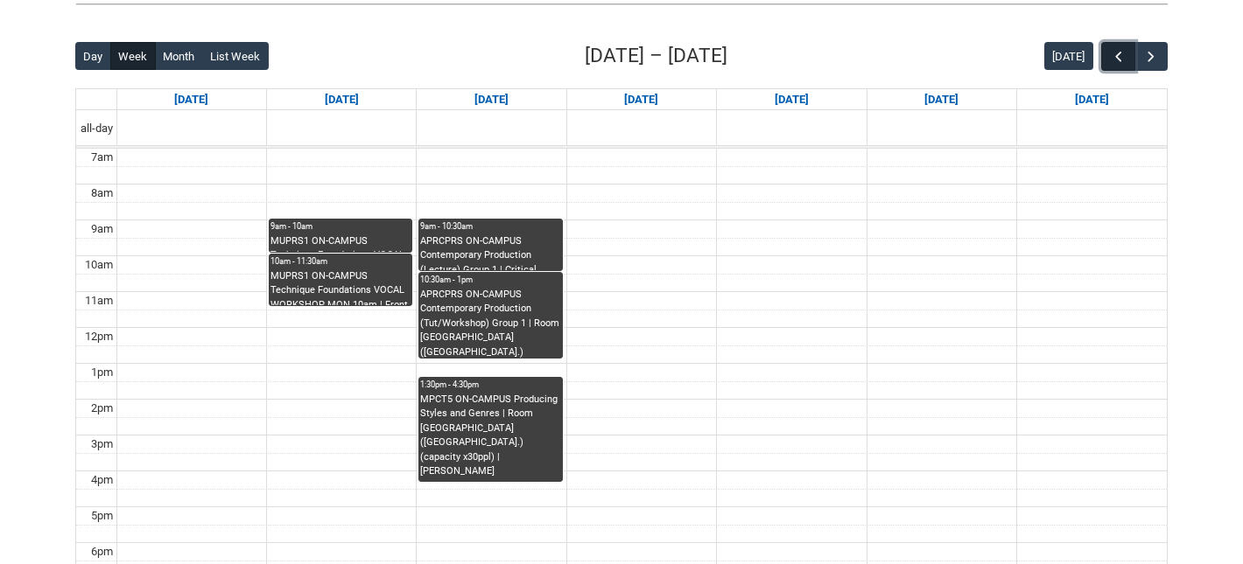
click at [1115, 53] on span "button" at bounding box center [1119, 57] width 18 height 18
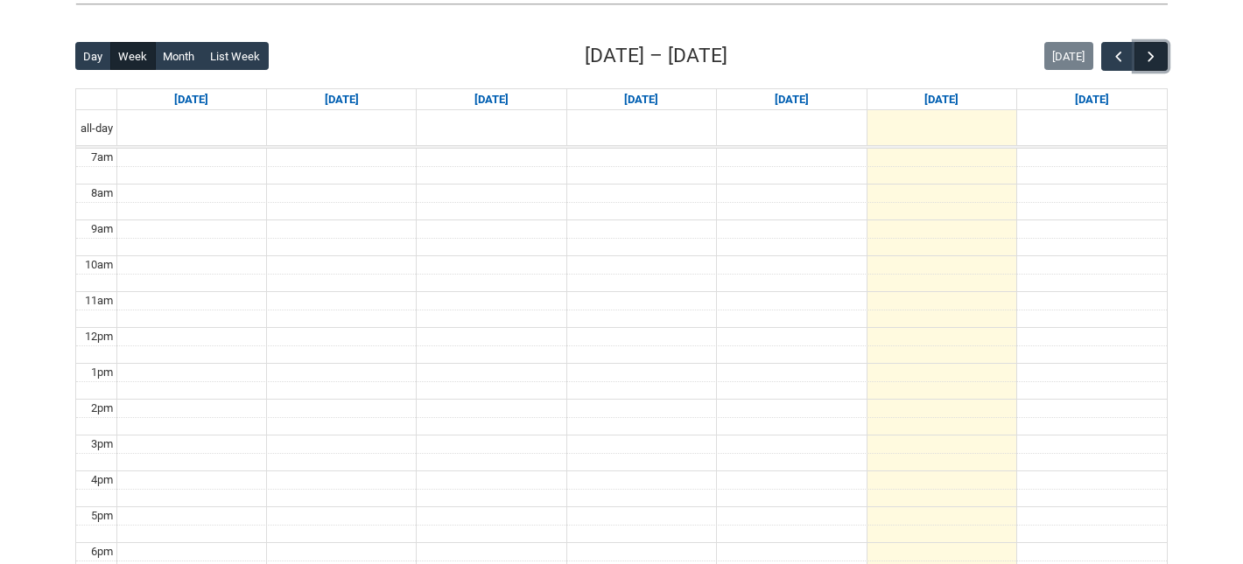
click at [1148, 53] on span "button" at bounding box center [1151, 57] width 18 height 18
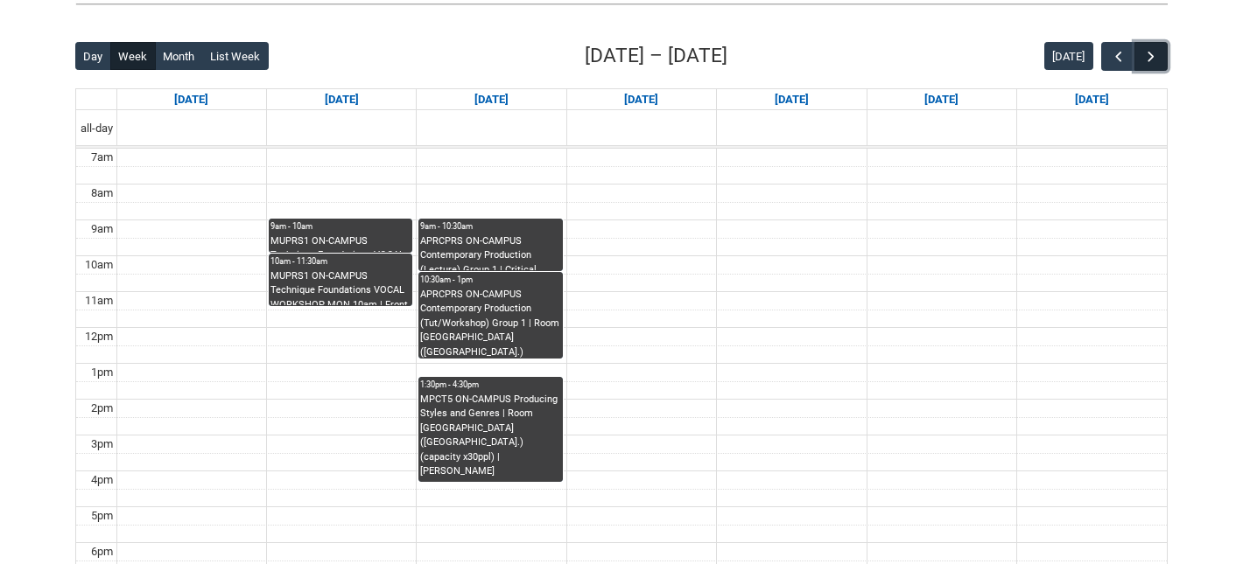
click at [1148, 53] on span "button" at bounding box center [1151, 57] width 18 height 18
click at [1146, 53] on span "button" at bounding box center [1151, 57] width 18 height 18
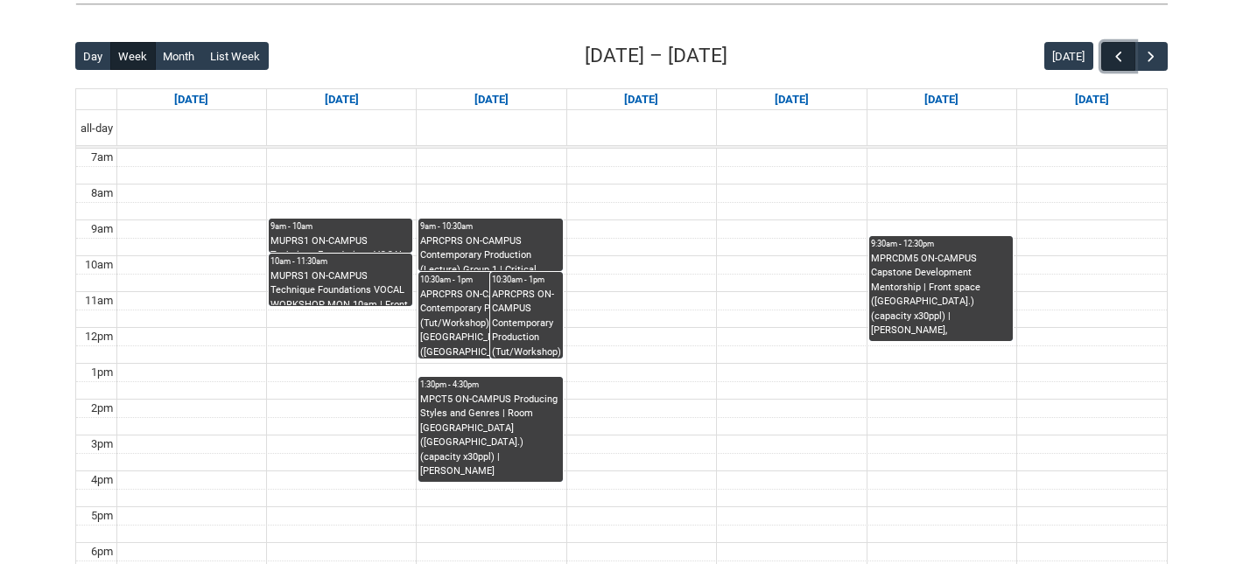
click at [1119, 53] on span "button" at bounding box center [1119, 57] width 18 height 18
